Goal: Task Accomplishment & Management: Complete application form

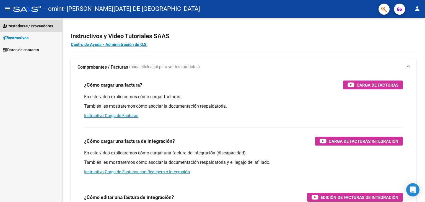
click at [36, 24] on span "Prestadores / Proveedores" at bounding box center [28, 26] width 50 height 6
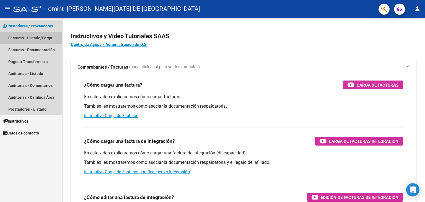
click at [50, 36] on link "Facturas - Listado/Carga" at bounding box center [31, 38] width 62 height 12
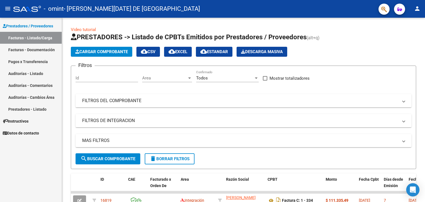
click at [44, 48] on link "Facturas - Documentación" at bounding box center [31, 50] width 62 height 12
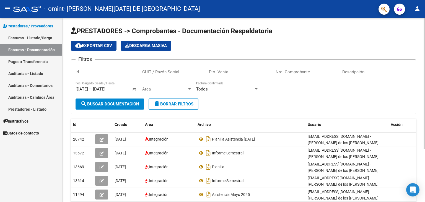
click at [99, 44] on span "cloud_download Exportar CSV" at bounding box center [93, 45] width 37 height 5
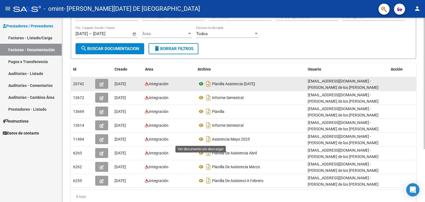
scroll to position [74, 0]
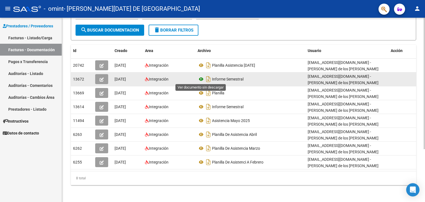
click at [202, 78] on icon at bounding box center [201, 79] width 7 height 7
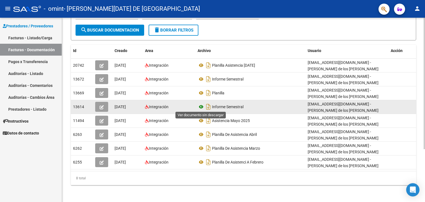
click at [202, 105] on icon at bounding box center [201, 106] width 7 height 7
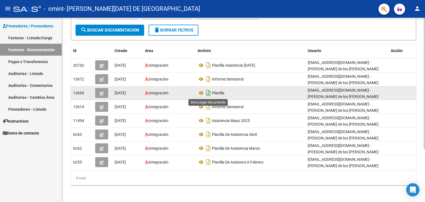
click at [206, 93] on icon "Descargar documento" at bounding box center [208, 93] width 7 height 9
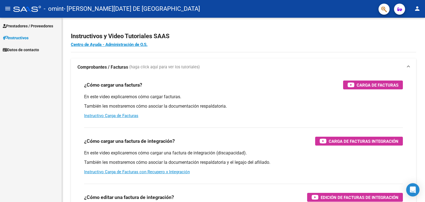
click at [46, 27] on span "Prestadores / Proveedores" at bounding box center [28, 26] width 50 height 6
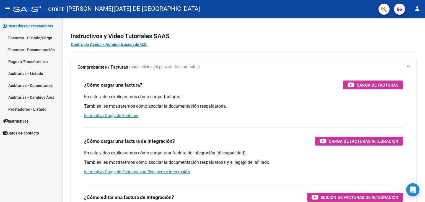
click at [46, 27] on span "Prestadores / Proveedores" at bounding box center [28, 26] width 50 height 6
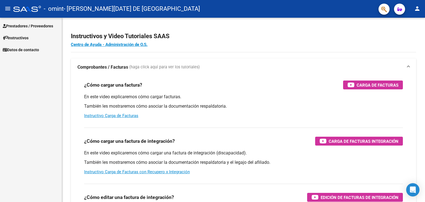
click at [46, 27] on span "Prestadores / Proveedores" at bounding box center [28, 26] width 50 height 6
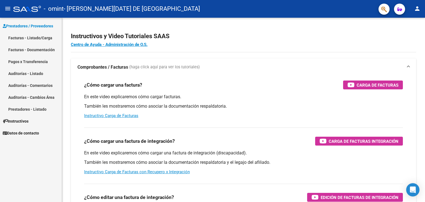
click at [46, 37] on link "Facturas - Listado/Carga" at bounding box center [31, 38] width 62 height 12
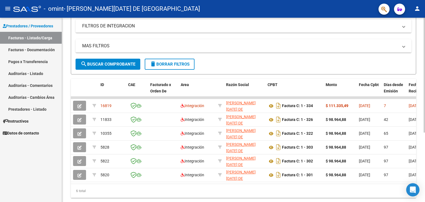
scroll to position [111, 0]
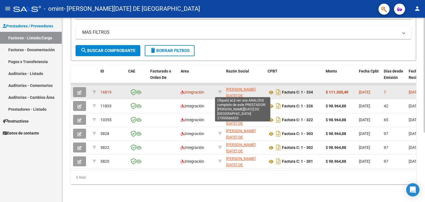
click at [233, 88] on span "[PERSON_NAME][DATE] DE [GEOGRAPHIC_DATA]" at bounding box center [244, 95] width 37 height 17
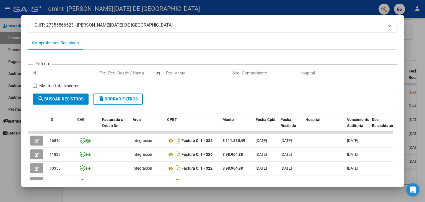
scroll to position [0, 0]
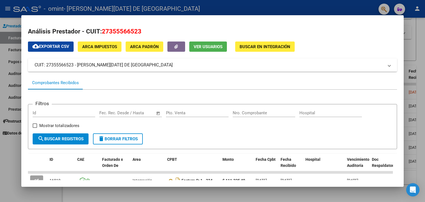
click at [413, 25] on div at bounding box center [212, 101] width 425 height 202
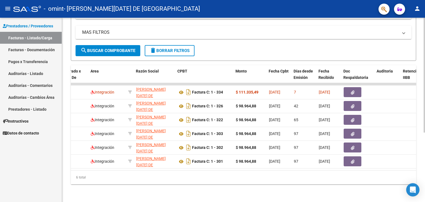
scroll to position [0, 92]
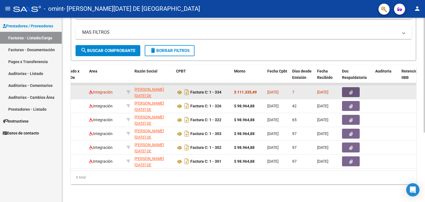
click at [353, 89] on button "button" at bounding box center [351, 92] width 18 height 10
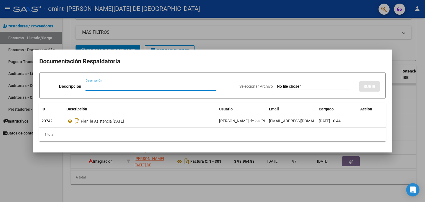
click at [338, 41] on div at bounding box center [212, 101] width 425 height 202
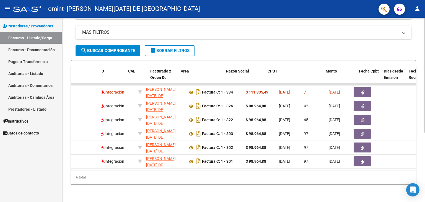
scroll to position [0, 0]
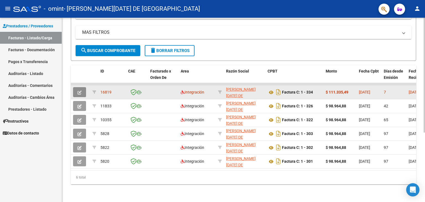
click at [79, 90] on icon "button" at bounding box center [79, 92] width 4 height 4
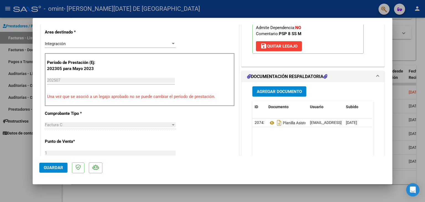
scroll to position [111, 0]
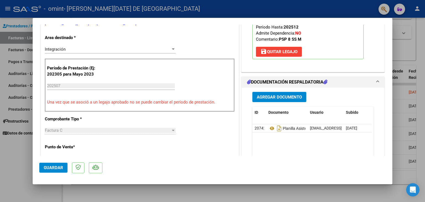
click at [332, 11] on div at bounding box center [212, 101] width 425 height 202
type input "$ 0,00"
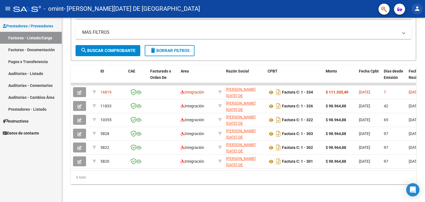
click at [416, 8] on mat-icon "person" at bounding box center [417, 8] width 7 height 7
click at [413, 23] on button "person Mi Perfil" at bounding box center [406, 23] width 34 height 13
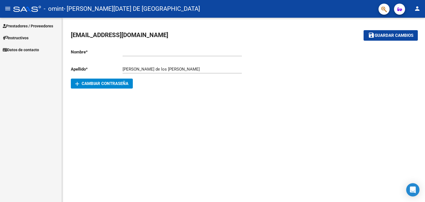
click at [6, 9] on mat-icon "menu" at bounding box center [7, 8] width 7 height 7
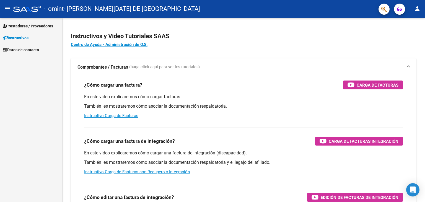
click at [417, 7] on mat-icon "person" at bounding box center [417, 8] width 7 height 7
click at [411, 22] on button "person Mi Perfil" at bounding box center [406, 23] width 34 height 13
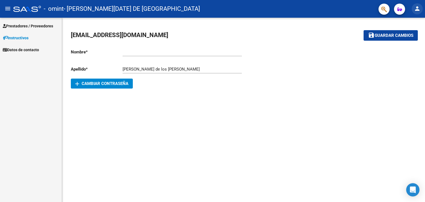
click at [419, 8] on mat-icon "person" at bounding box center [417, 8] width 7 height 7
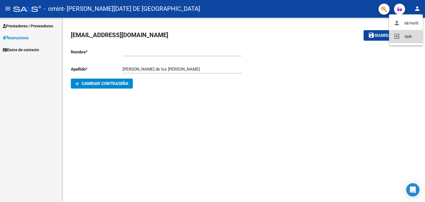
click at [409, 35] on button "exit_to_app Salir" at bounding box center [406, 36] width 34 height 13
